Goal: Information Seeking & Learning: Obtain resource

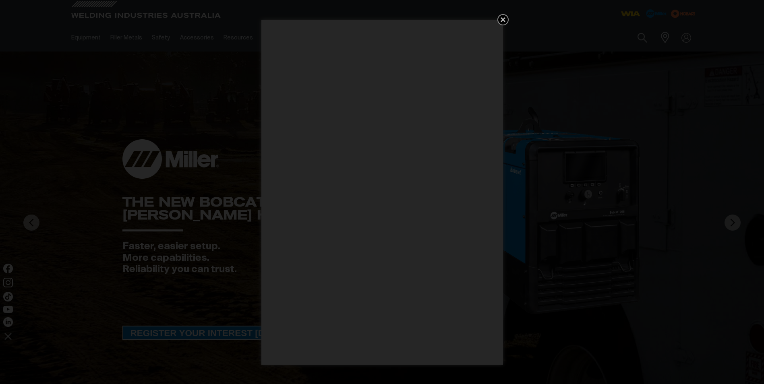
click at [504, 20] on icon "Get 5 WIA Welding Guides Free!" at bounding box center [503, 20] width 10 height 10
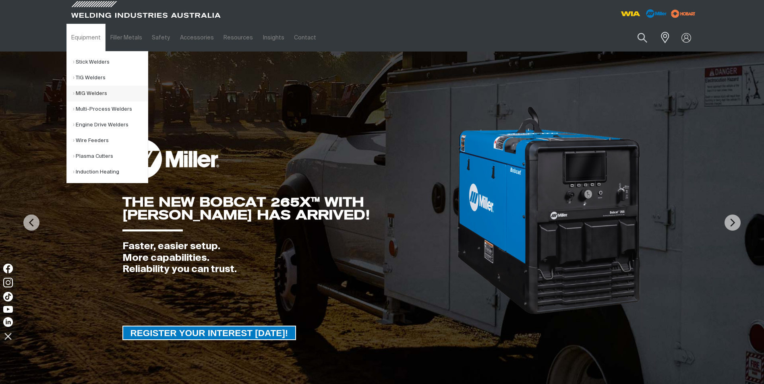
click at [101, 97] on link "MIG Welders" at bounding box center [110, 94] width 75 height 16
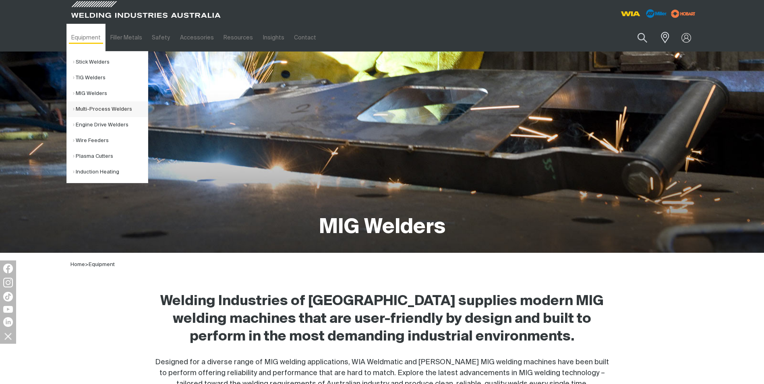
click at [92, 112] on link "Multi-Process Welders" at bounding box center [110, 109] width 75 height 16
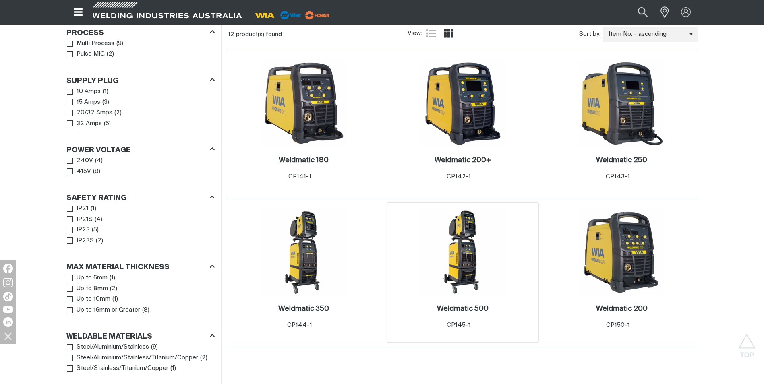
scroll to position [443, 0]
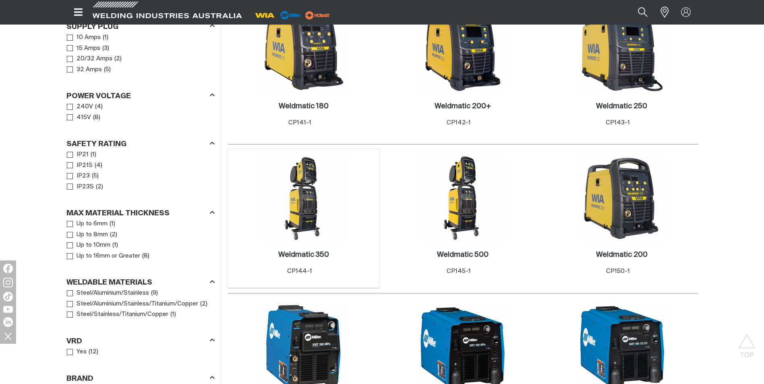
click at [337, 221] on img at bounding box center [303, 198] width 86 height 86
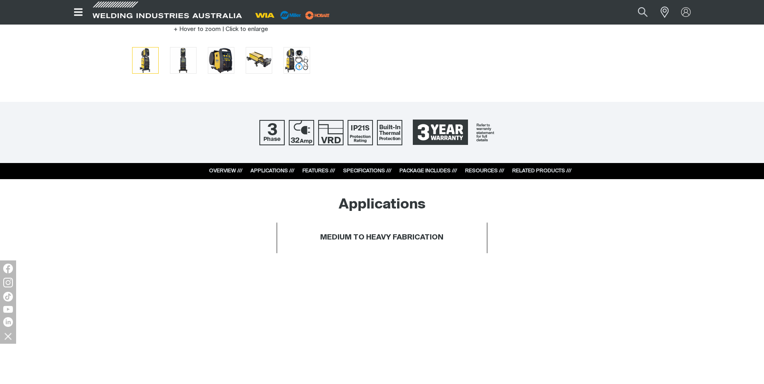
scroll to position [322, 0]
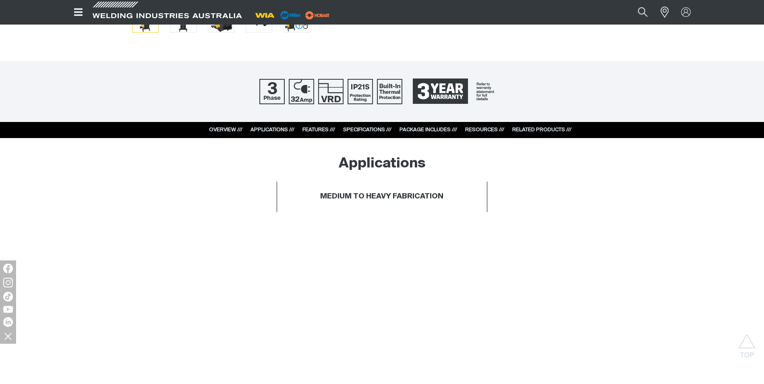
click at [486, 130] on link "RESOURCES ///" at bounding box center [484, 129] width 39 height 5
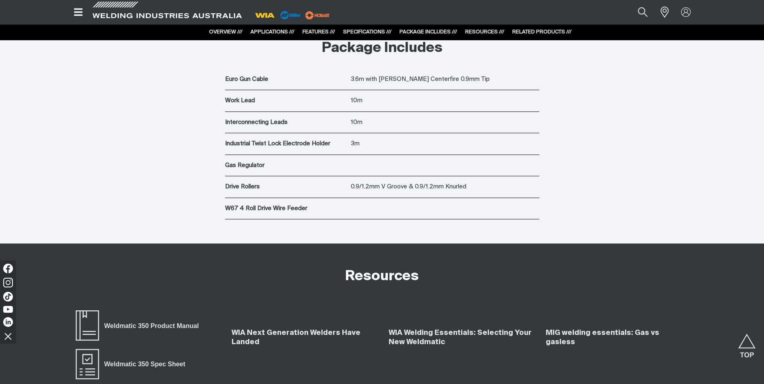
scroll to position [3039, 0]
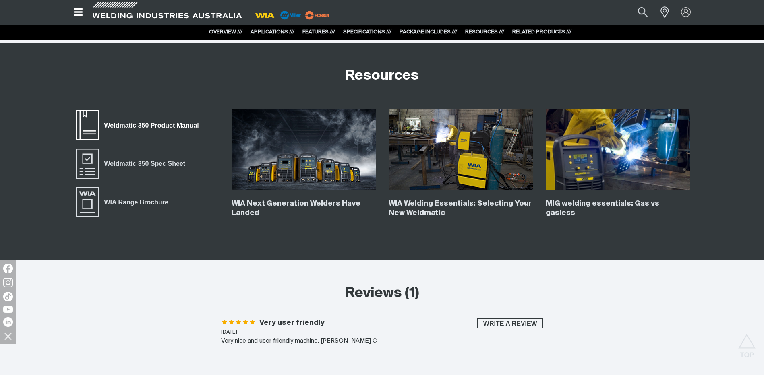
click at [97, 127] on span "Weldmatic 350 Product Manual" at bounding box center [87, 125] width 26 height 32
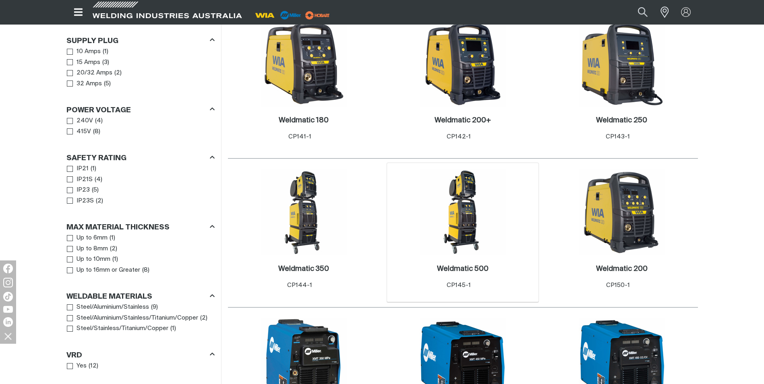
scroll to position [443, 0]
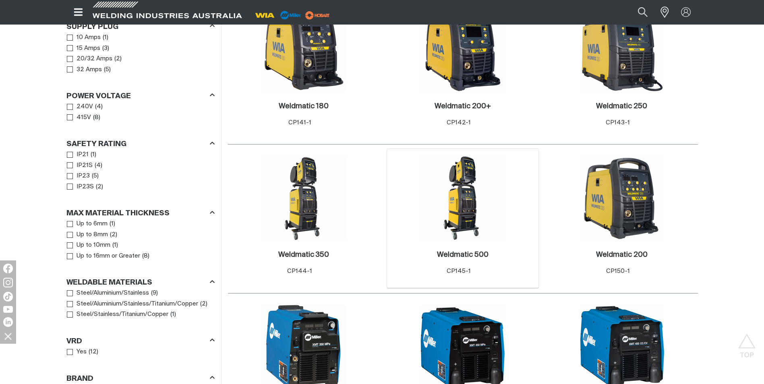
click at [477, 222] on img at bounding box center [462, 198] width 86 height 86
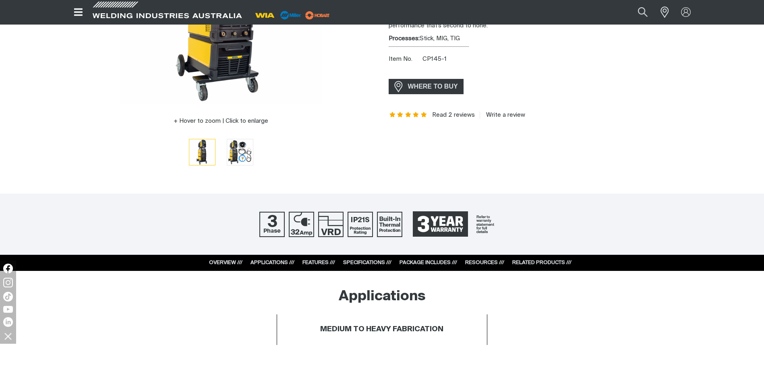
scroll to position [242, 0]
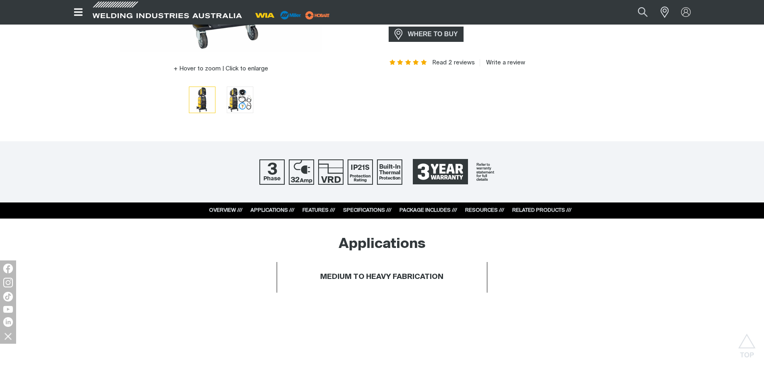
click at [480, 209] on link "RESOURCES ///" at bounding box center [484, 210] width 39 height 5
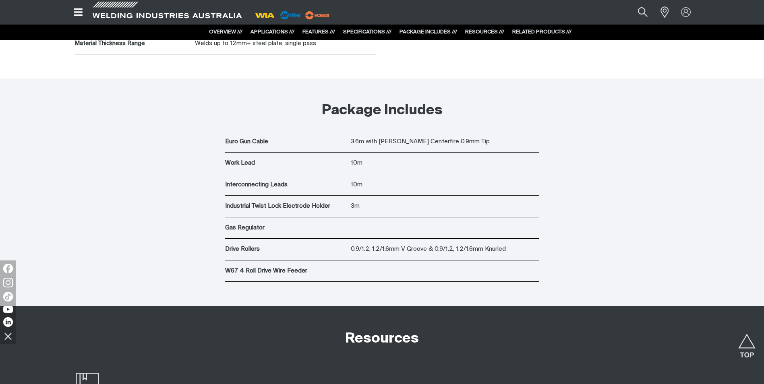
scroll to position [3039, 0]
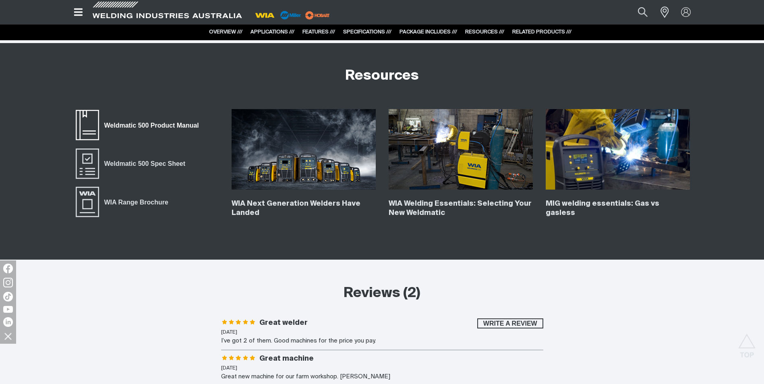
click at [130, 126] on span "Weldmatic 500 Product Manual" at bounding box center [151, 125] width 105 height 10
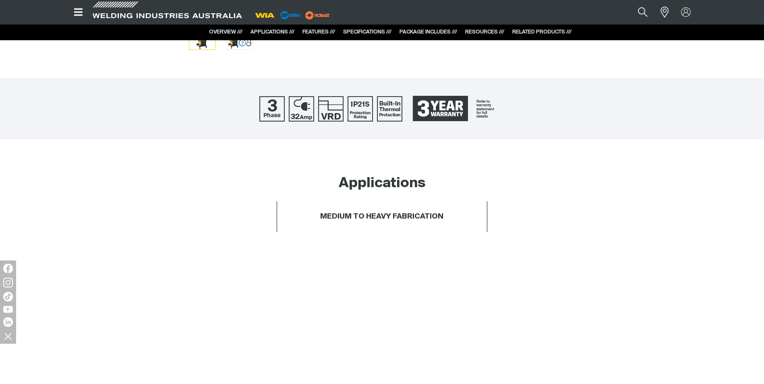
scroll to position [0, 0]
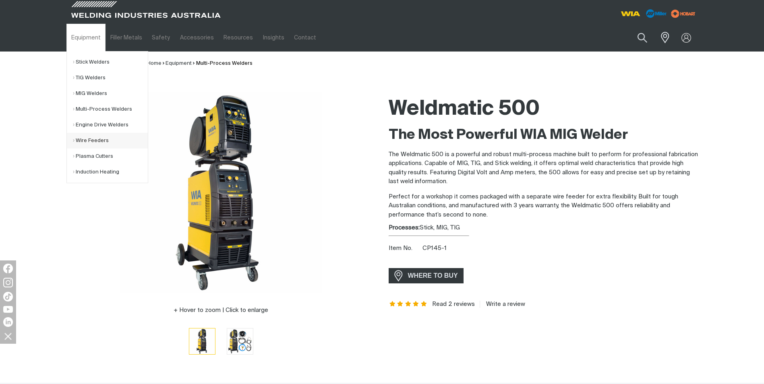
click at [91, 141] on link "Wire Feeders" at bounding box center [110, 141] width 75 height 16
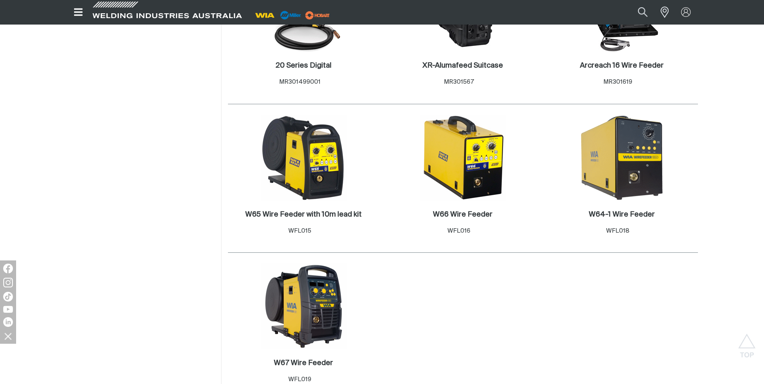
scroll to position [644, 0]
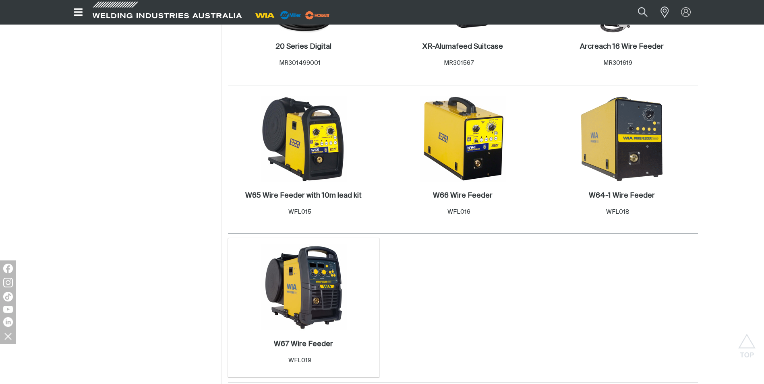
click at [321, 305] on img at bounding box center [303, 287] width 86 height 86
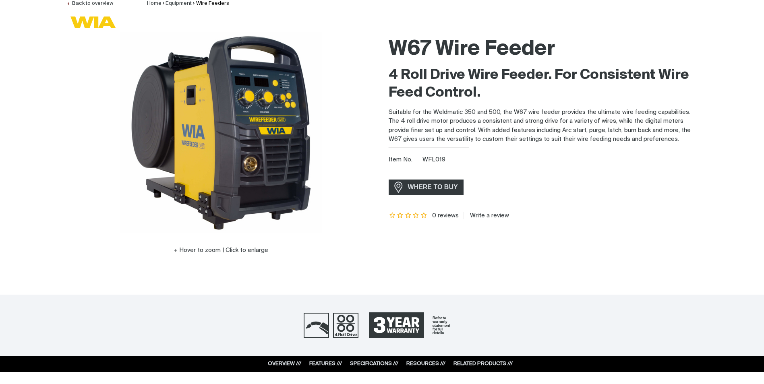
scroll to position [121, 0]
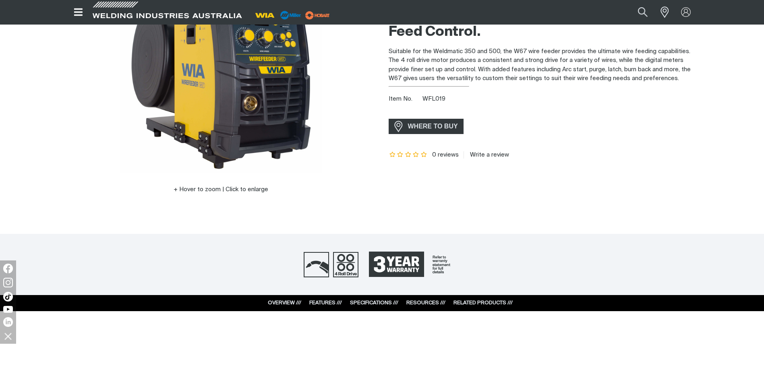
click at [426, 304] on link "RESOURCES ///" at bounding box center [425, 302] width 39 height 5
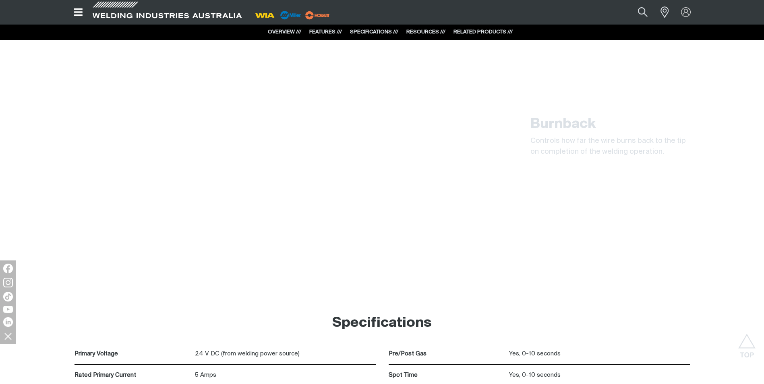
scroll to position [1920, 0]
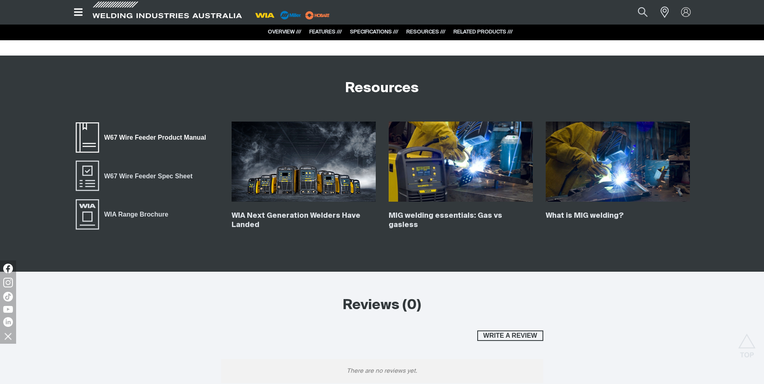
click at [140, 138] on span "W67 Wire Feeder Product Manual" at bounding box center [155, 137] width 112 height 10
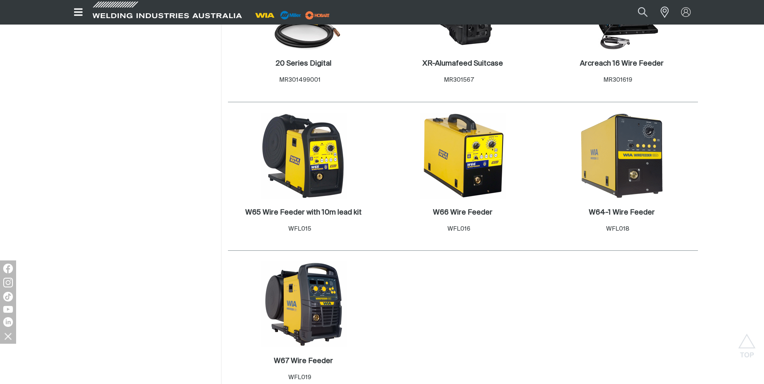
scroll to position [644, 0]
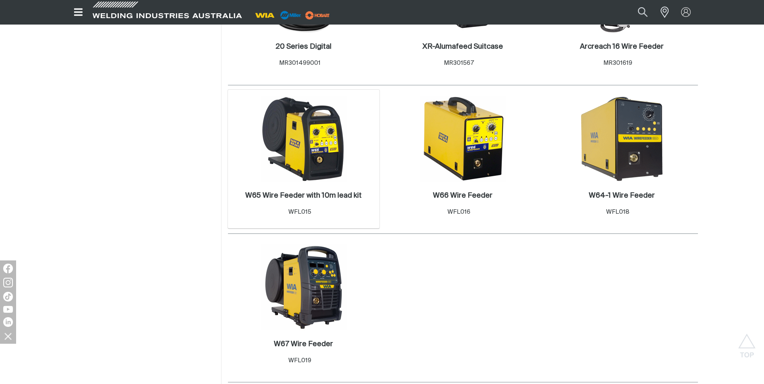
click at [301, 169] on img at bounding box center [303, 139] width 86 height 86
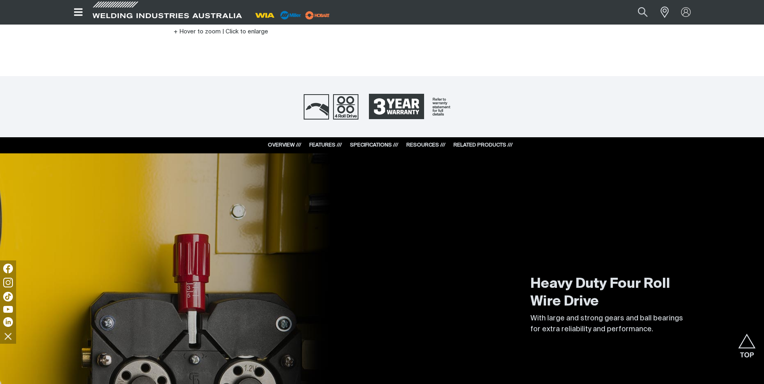
scroll to position [282, 0]
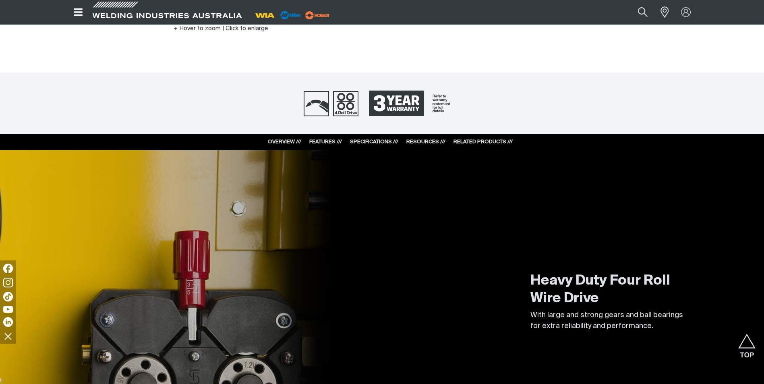
click at [415, 141] on link "RESOURCES ///" at bounding box center [425, 141] width 39 height 5
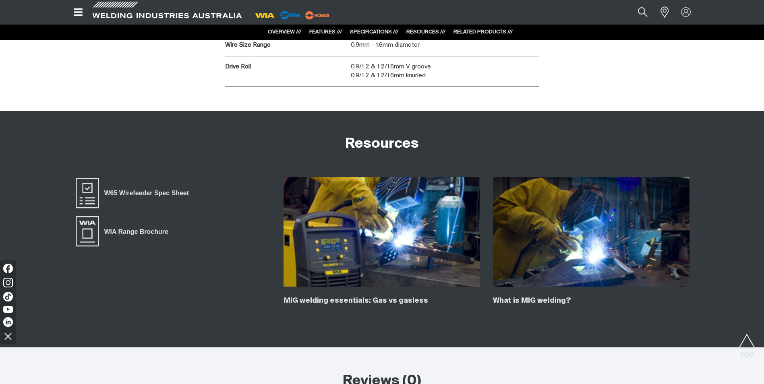
scroll to position [1270, 0]
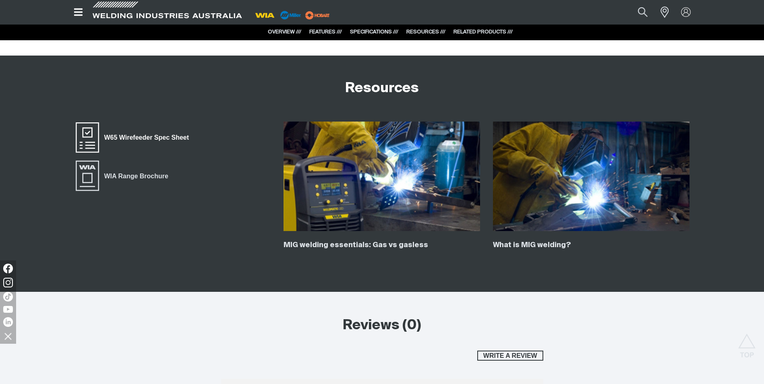
click at [118, 138] on span "W65 Wirefeeder Spec Sheet" at bounding box center [146, 137] width 95 height 10
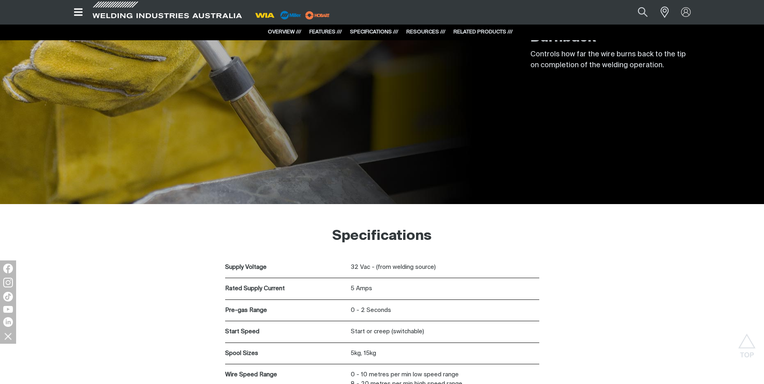
scroll to position [787, 0]
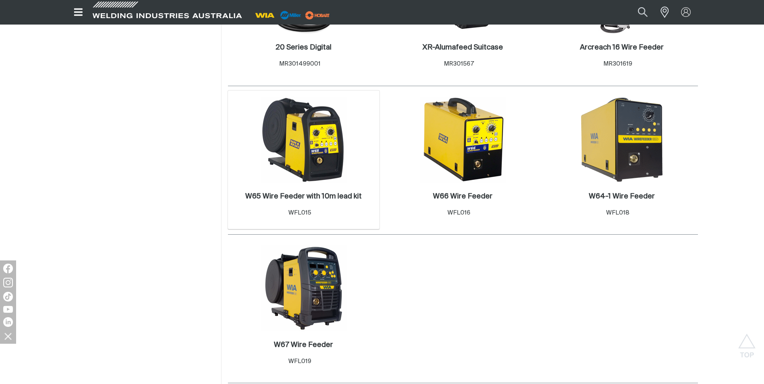
scroll to position [644, 0]
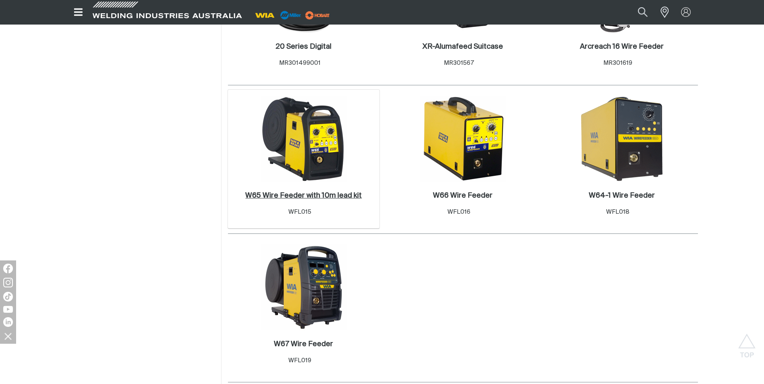
click at [300, 194] on h2 "W65 Wire Feeder with 10m lead kit ." at bounding box center [303, 195] width 116 height 7
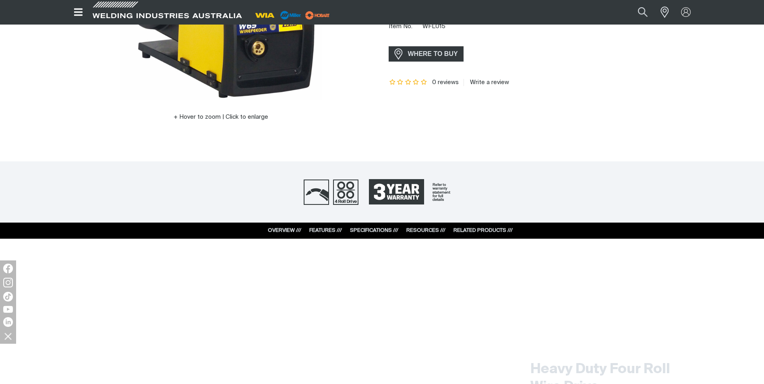
scroll to position [242, 0]
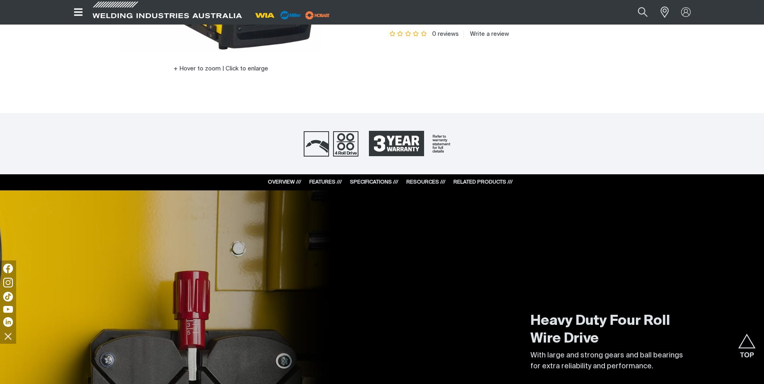
click at [418, 180] on link "RESOURCES ///" at bounding box center [425, 182] width 39 height 5
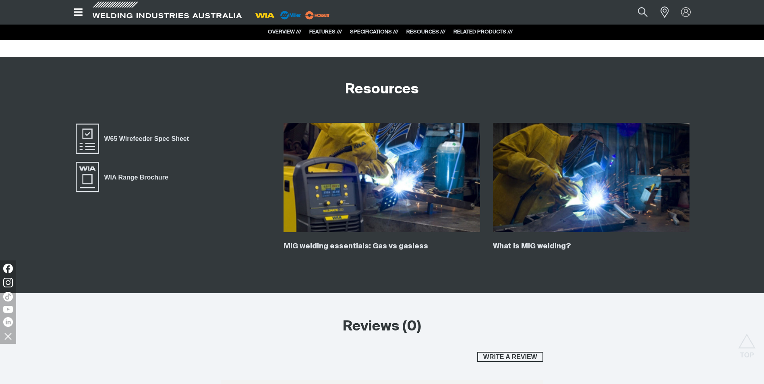
scroll to position [1270, 0]
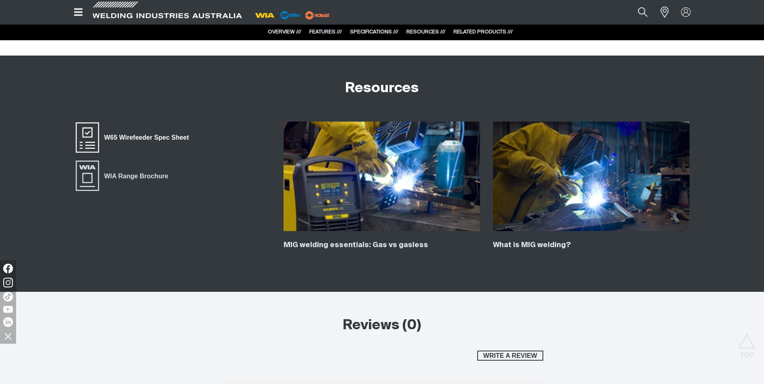
click at [129, 134] on span "W65 Wirefeeder Spec Sheet" at bounding box center [146, 137] width 95 height 10
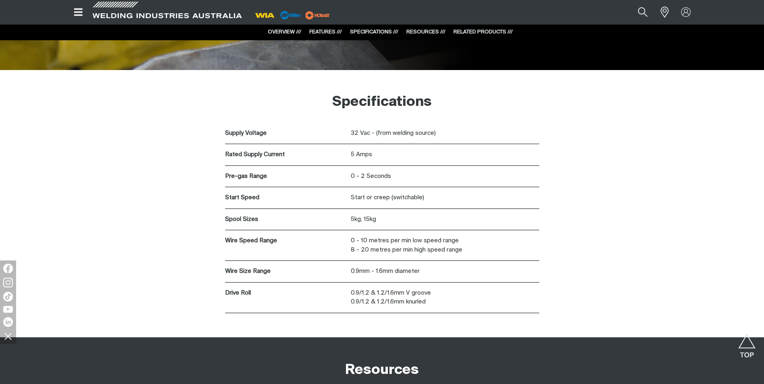
scroll to position [908, 0]
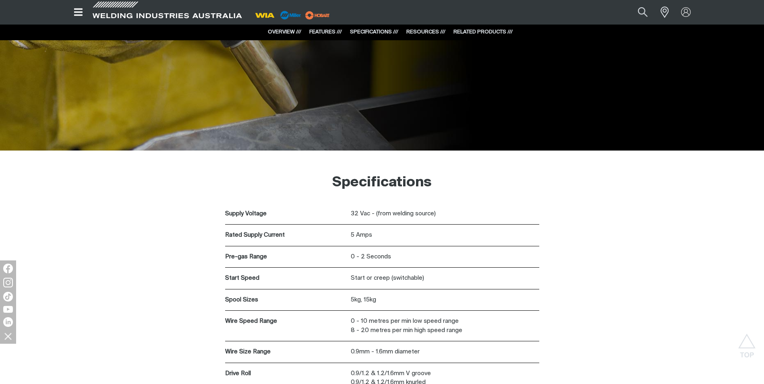
click at [479, 29] on div "RELATED PRODUCTS ///" at bounding box center [482, 32] width 59 height 8
click at [419, 31] on link "RESOURCES ///" at bounding box center [425, 31] width 39 height 5
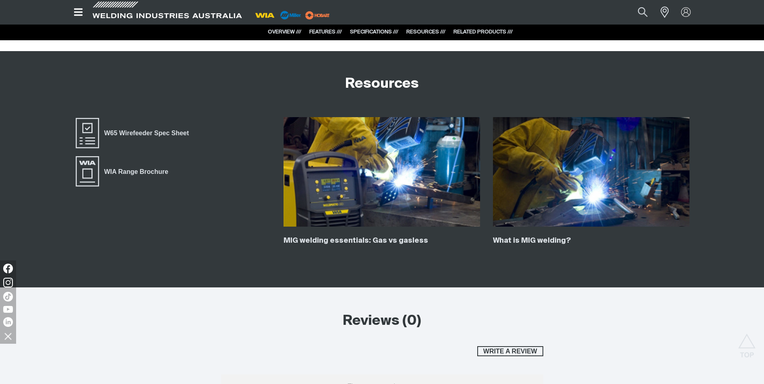
scroll to position [1285, 0]
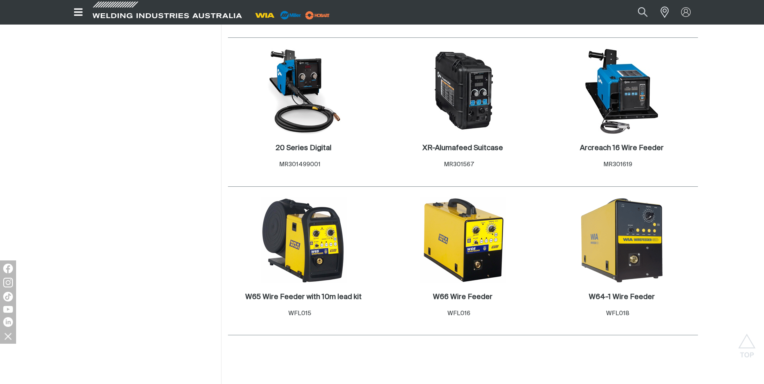
scroll to position [644, 0]
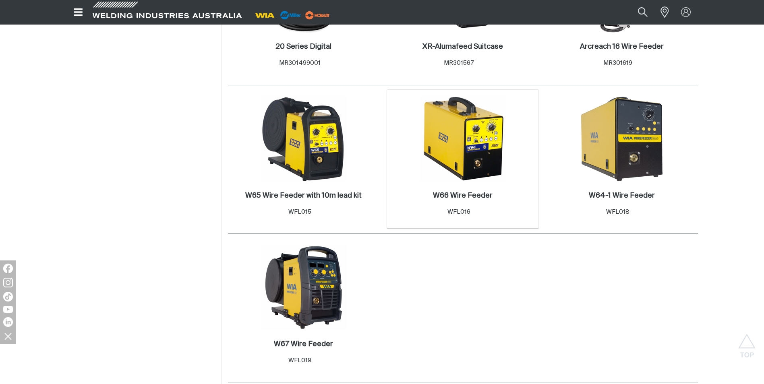
click at [475, 161] on img at bounding box center [462, 139] width 86 height 86
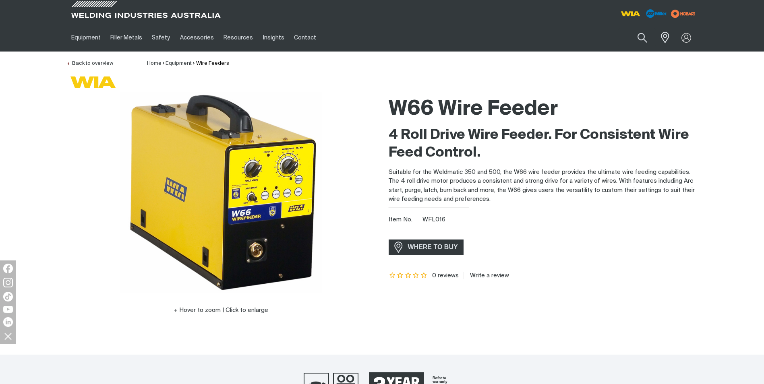
scroll to position [81, 0]
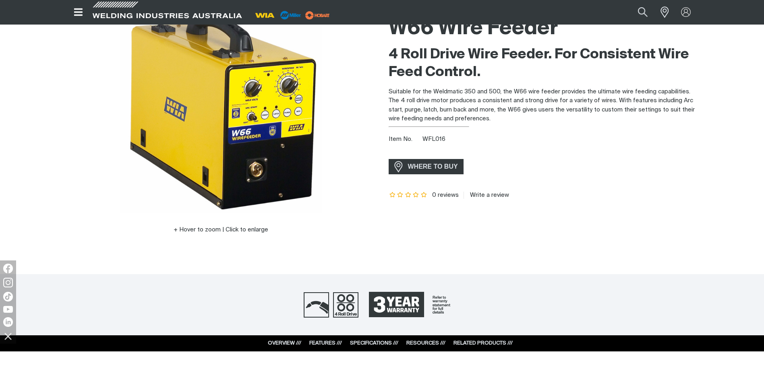
click at [426, 342] on link "RESOURCES ///" at bounding box center [425, 343] width 39 height 5
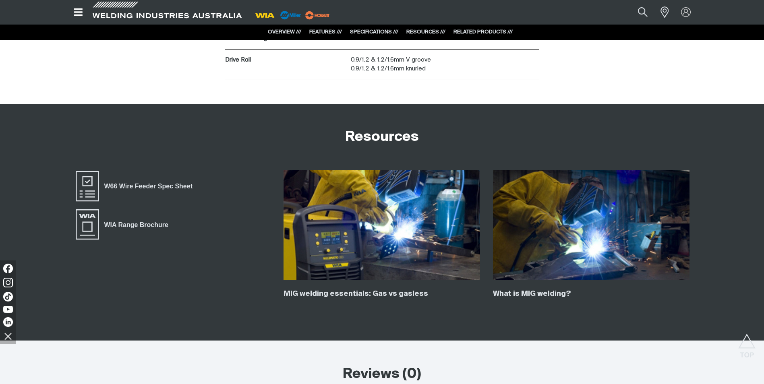
scroll to position [1270, 0]
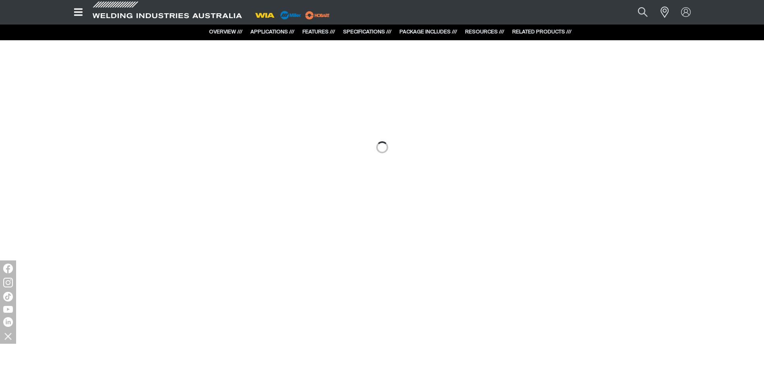
scroll to position [631, 0]
